Goal: Information Seeking & Learning: Learn about a topic

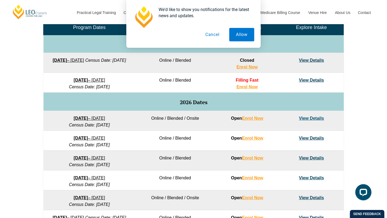
scroll to position [272, 0]
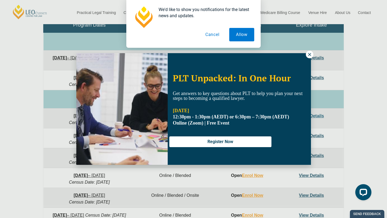
click at [208, 34] on button "Cancel" at bounding box center [213, 34] width 28 height 13
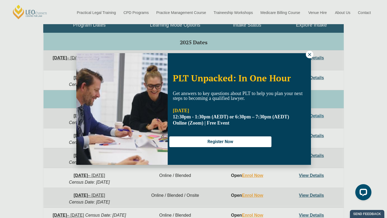
click at [310, 54] on icon at bounding box center [309, 54] width 3 height 3
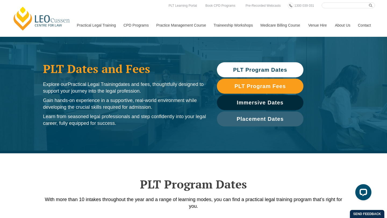
scroll to position [0, 0]
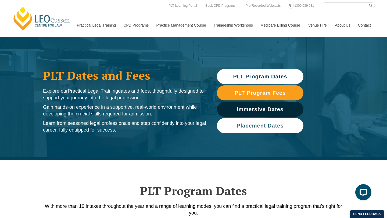
click at [263, 125] on span "Placement Dates" at bounding box center [260, 125] width 47 height 5
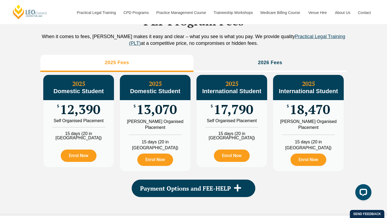
scroll to position [602, 0]
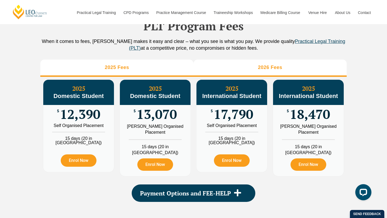
click at [274, 71] on h3 "2026 Fees" at bounding box center [270, 68] width 24 height 6
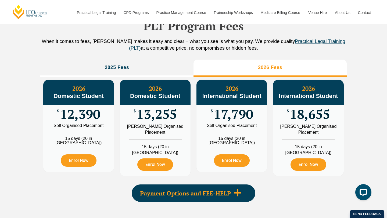
click at [215, 195] on span "Payment Options and FEE-HELP" at bounding box center [185, 194] width 91 height 6
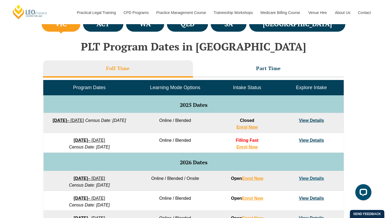
scroll to position [211, 0]
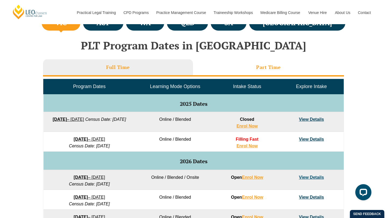
click at [263, 67] on h3 "Part Time" at bounding box center [268, 67] width 25 height 6
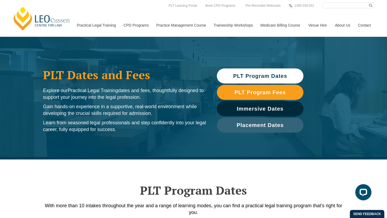
scroll to position [0, 0]
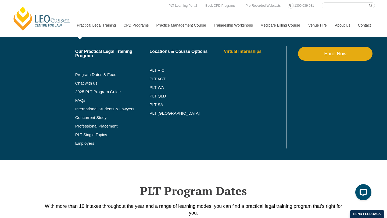
click at [236, 51] on link "Virtual Internships" at bounding box center [254, 51] width 61 height 4
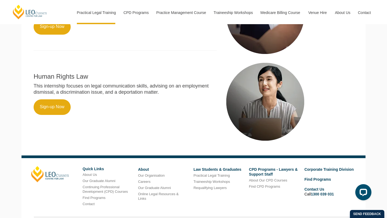
scroll to position [360, 0]
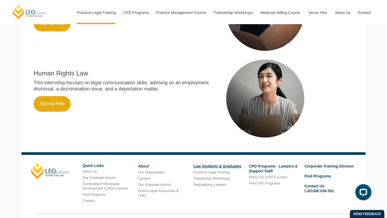
click at [215, 164] on link "Law Students & Graduates" at bounding box center [218, 166] width 48 height 4
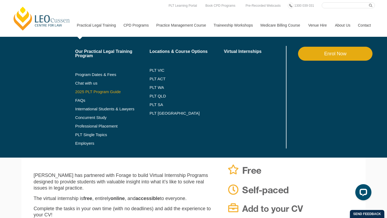
click at [83, 90] on link "2025 PLT Program Guide" at bounding box center [105, 92] width 61 height 4
click at [85, 134] on link "PLT Single Topics" at bounding box center [112, 135] width 74 height 4
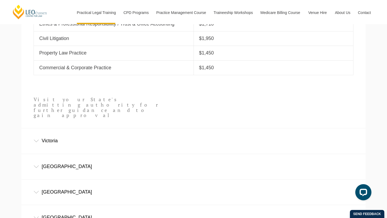
scroll to position [284, 0]
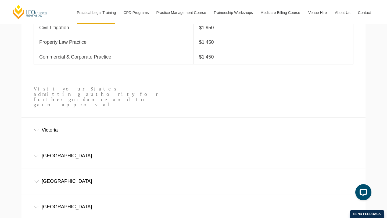
click at [38, 129] on icon at bounding box center [36, 130] width 5 height 2
